Goal: Navigation & Orientation: Find specific page/section

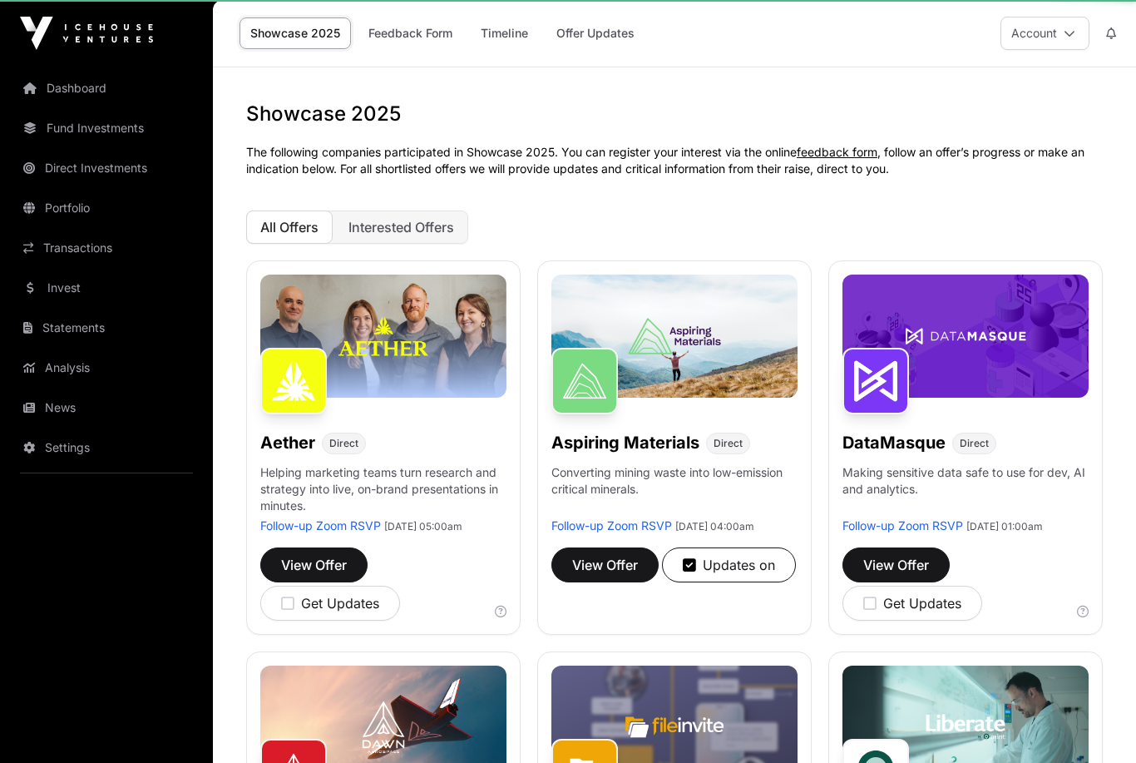
scroll to position [2029, 0]
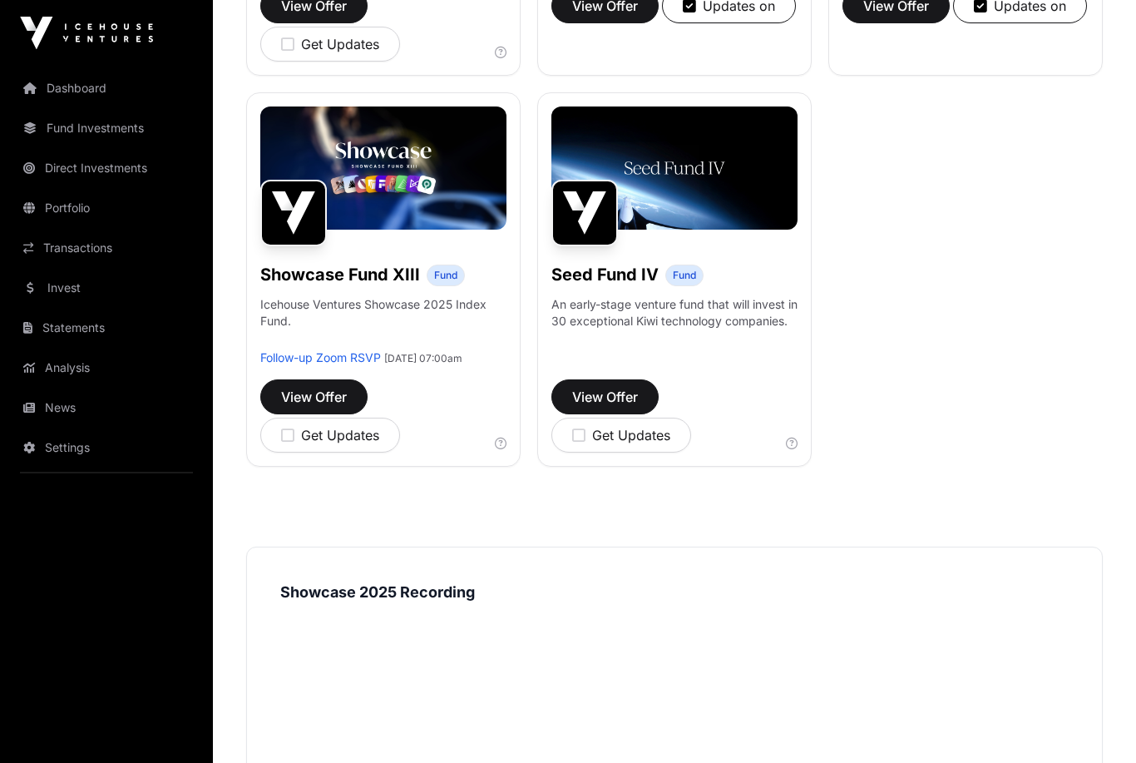
scroll to position [1342, 0]
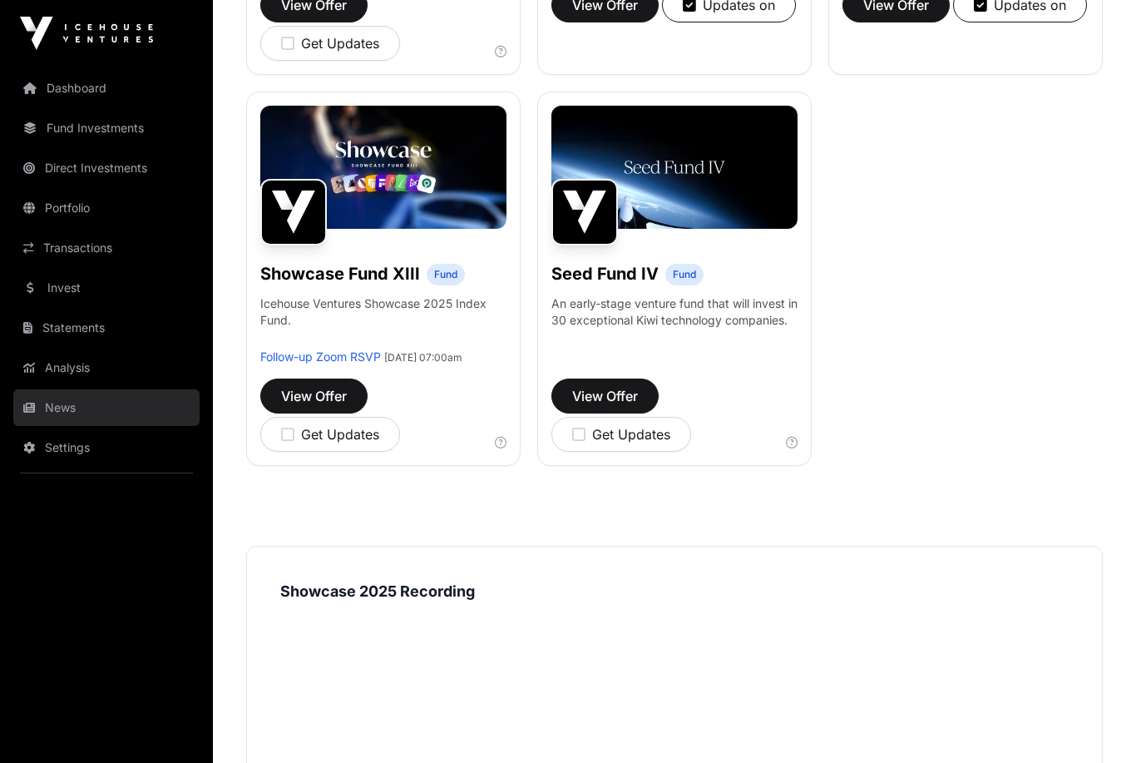
click at [54, 412] on link "News" at bounding box center [106, 407] width 186 height 37
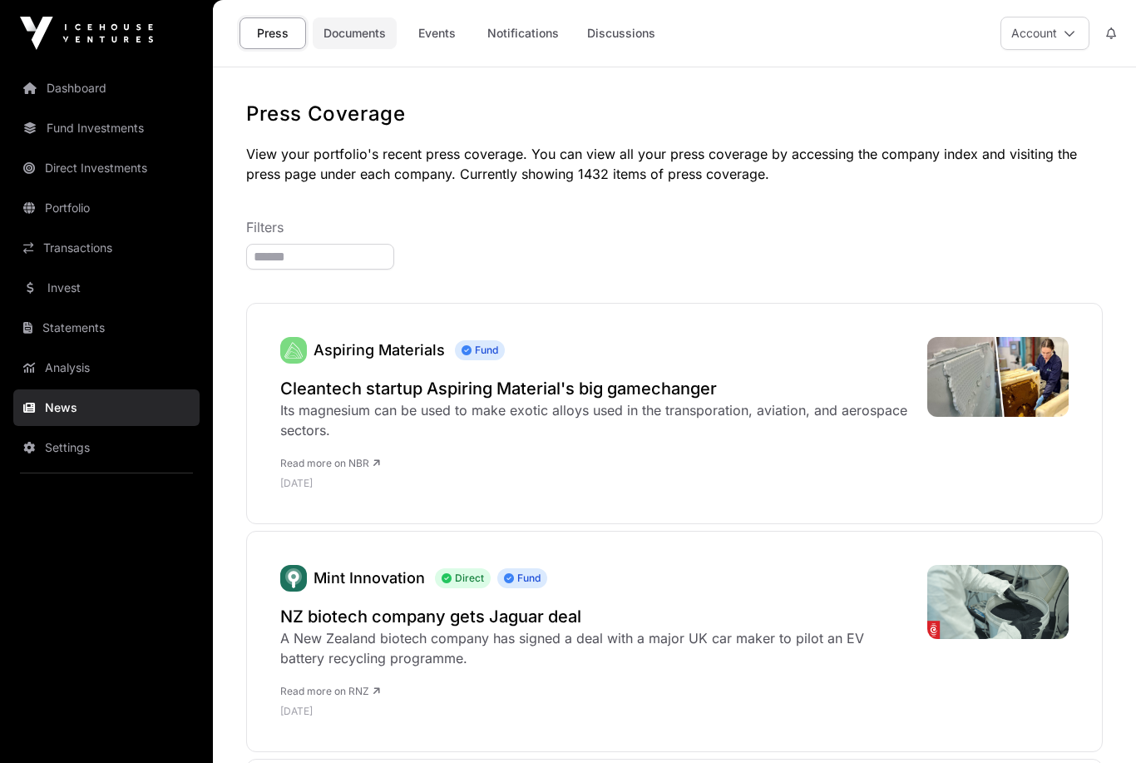
click at [353, 36] on link "Documents" at bounding box center [355, 33] width 84 height 32
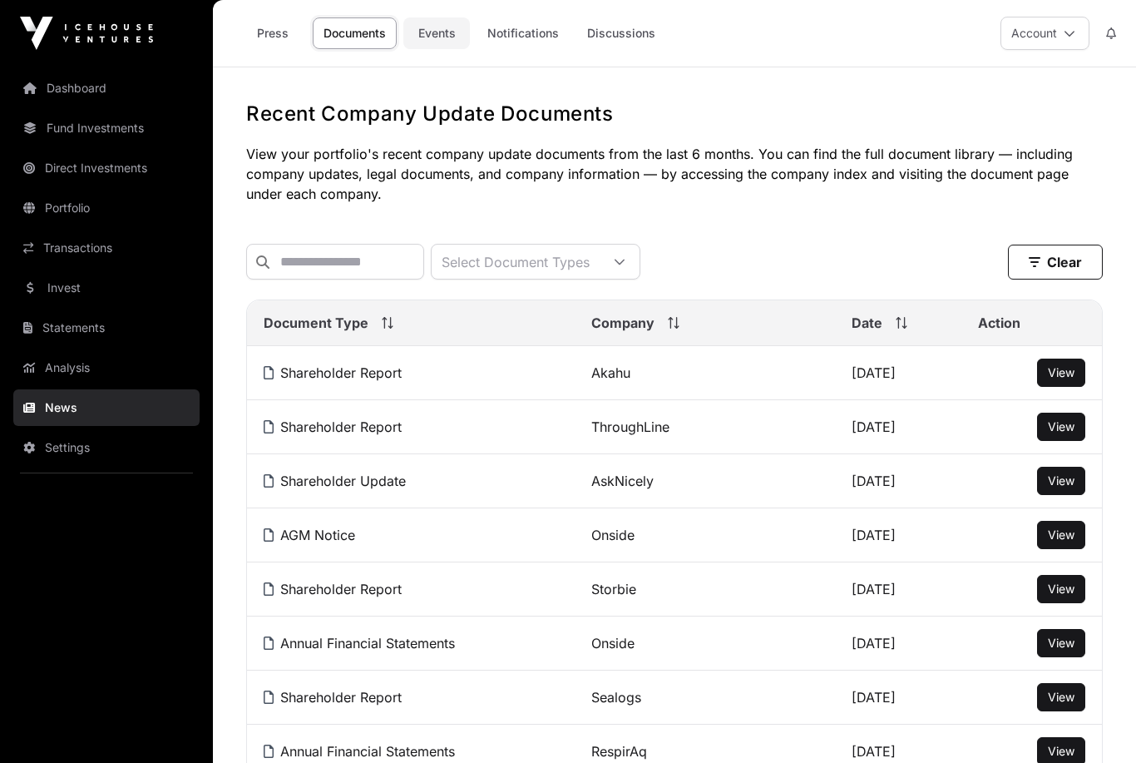
click at [453, 21] on link "Events" at bounding box center [436, 33] width 67 height 32
